Goal: Communication & Community: Answer question/provide support

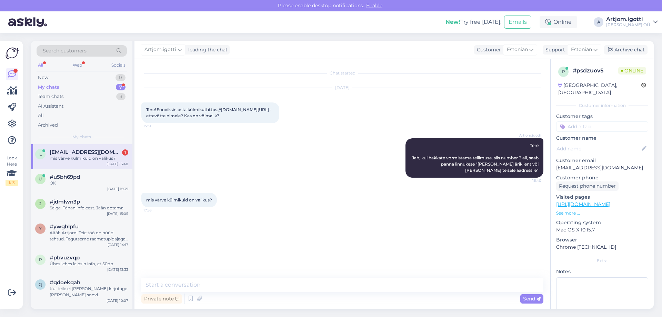
click at [79, 162] on div "l [EMAIL_ADDRESS][DOMAIN_NAME] 1 mis värve külmikuid on valikus? [DATE] 16:40" at bounding box center [81, 156] width 101 height 25
drag, startPoint x: 188, startPoint y: 213, endPoint x: 216, endPoint y: 213, distance: 28.3
click at [216, 207] on div "mis värve külmikuid on valikus? 17:53" at bounding box center [178, 200] width 75 height 14
click at [189, 202] on span "mis värve külmikuid on valikus?" at bounding box center [179, 199] width 66 height 5
drag, startPoint x: 166, startPoint y: 115, endPoint x: 215, endPoint y: 123, distance: 49.9
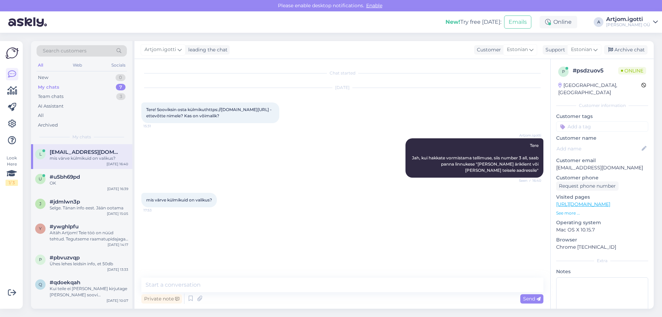
click at [215, 118] on span "Tere! Sooviksin osta külmikuthttps://[DOMAIN_NAME][URL] - ettevõtte nimele? Kas…" at bounding box center [209, 112] width 127 height 11
copy span "[URL][DOMAIN_NAME]"
click at [220, 286] on textarea at bounding box center [342, 285] width 402 height 14
type textarea "Р"
type textarea "h"
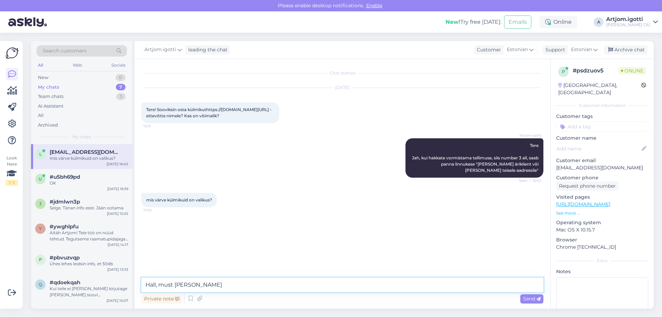
type textarea "Hall, must [PERSON_NAME]."
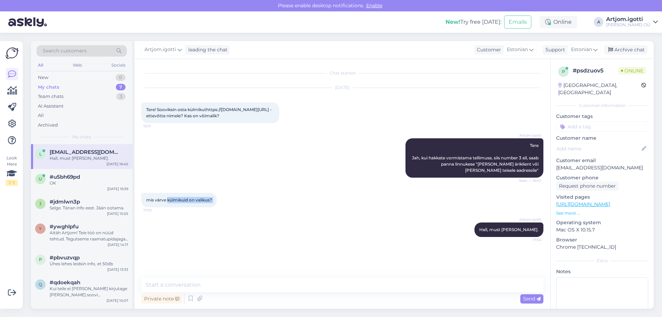
drag, startPoint x: 170, startPoint y: 212, endPoint x: 219, endPoint y: 211, distance: 49.0
click at [217, 207] on div "mis värve külmikuid on valikus? 17:53" at bounding box center [178, 200] width 75 height 14
